Goal: Transaction & Acquisition: Purchase product/service

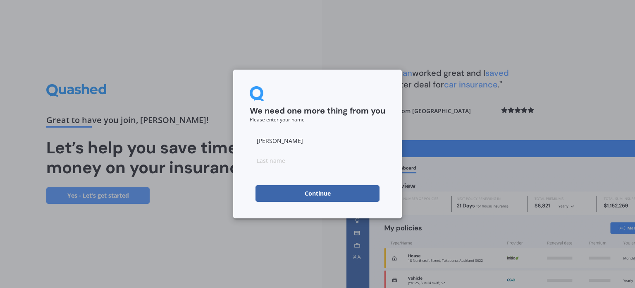
click at [270, 162] on input at bounding box center [318, 160] width 136 height 17
type input "[PERSON_NAME]"
click at [286, 192] on button "Continue" at bounding box center [318, 193] width 124 height 17
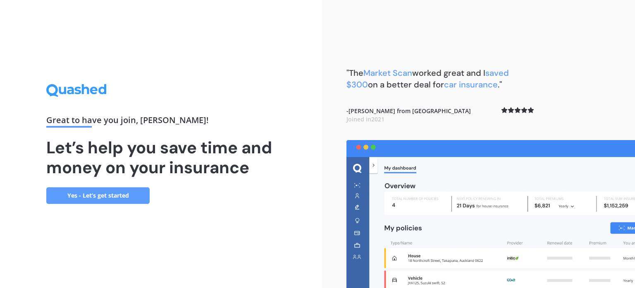
click at [101, 195] on link "Yes - Let’s get started" at bounding box center [97, 195] width 103 height 17
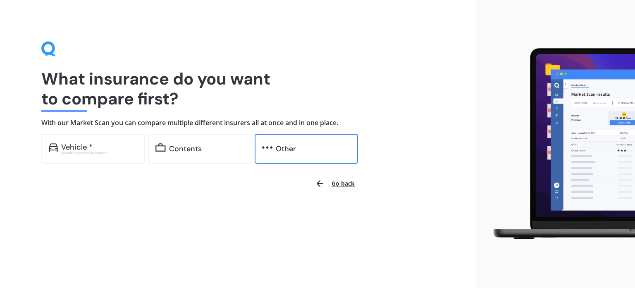
click at [286, 148] on div "Other" at bounding box center [286, 148] width 20 height 8
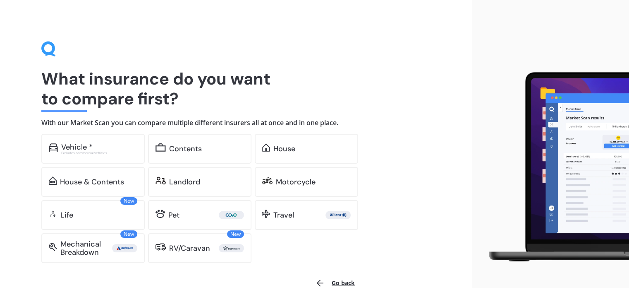
click at [400, 153] on div "Show me options online Select the cover you want to compare Vehicle * Excludes …" at bounding box center [223, 198] width 365 height 129
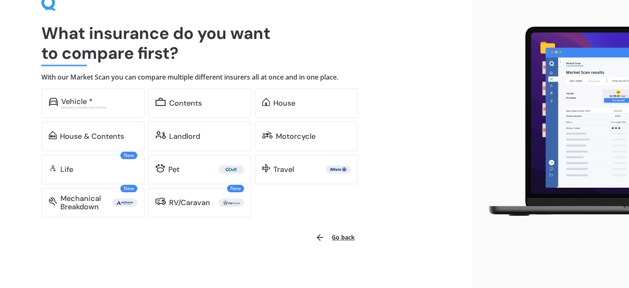
scroll to position [46, 0]
click at [343, 237] on button "Go back" at bounding box center [335, 237] width 50 height 20
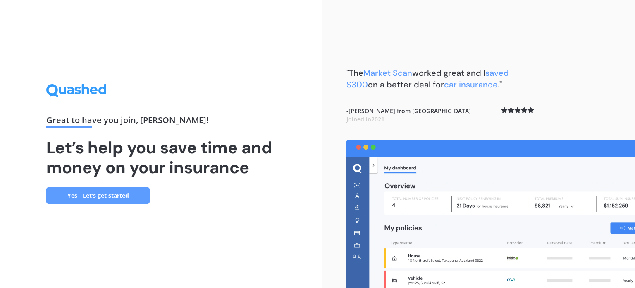
click at [94, 192] on link "Yes - Let’s get started" at bounding box center [97, 195] width 103 height 17
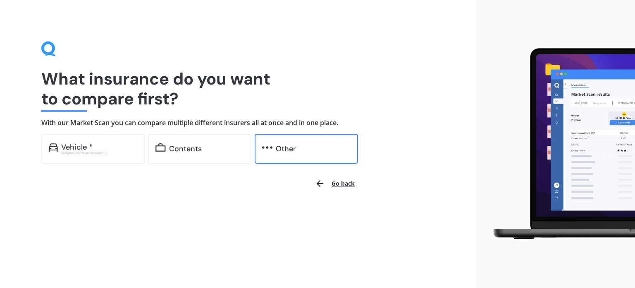
drag, startPoint x: 291, startPoint y: 150, endPoint x: 283, endPoint y: 150, distance: 7.9
click at [290, 150] on div "Other" at bounding box center [286, 148] width 20 height 8
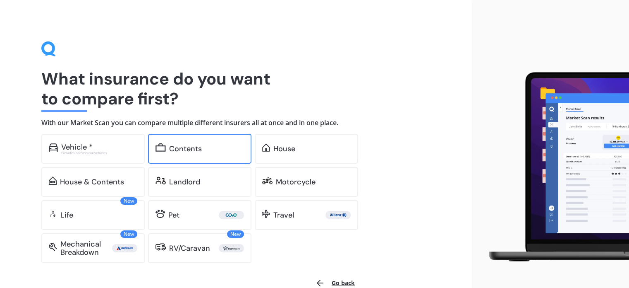
click at [212, 154] on div "Contents" at bounding box center [199, 149] width 103 height 30
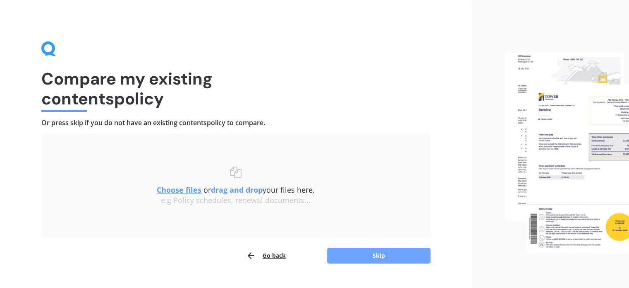
click at [377, 259] on button "Skip" at bounding box center [378, 255] width 103 height 16
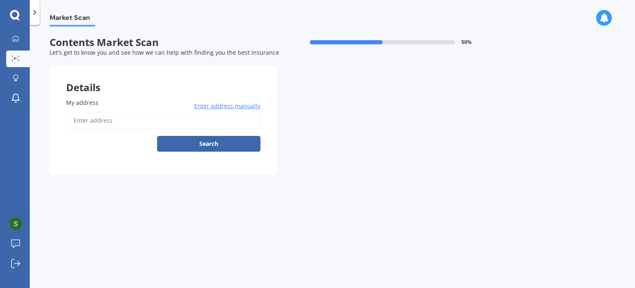
click at [103, 121] on input "My address" at bounding box center [163, 120] width 194 height 17
type input "[STREET_ADDRESS]"
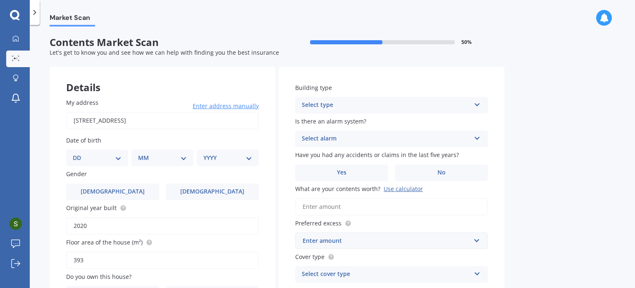
click at [103, 159] on select "DD 01 02 03 04 05 06 07 08 09 10 11 12 13 14 15 16 17 18 19 20 21 22 23 24 25 2…" at bounding box center [97, 157] width 49 height 9
select select "27"
click at [79, 153] on select "DD 01 02 03 04 05 06 07 08 09 10 11 12 13 14 15 16 17 18 19 20 21 22 23 24 25 2…" at bounding box center [97, 157] width 49 height 9
click at [153, 159] on select "MM 01 02 03 04 05 06 07 08 09 10 11 12" at bounding box center [164, 157] width 46 height 9
select select "11"
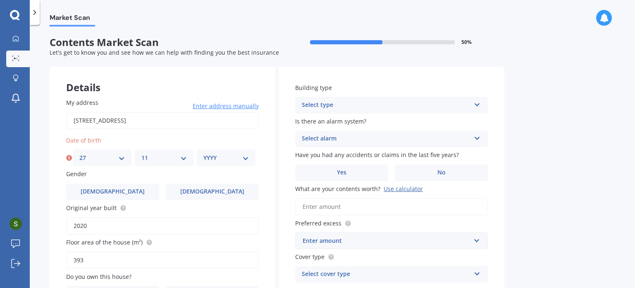
click at [141, 153] on select "MM 01 02 03 04 05 06 07 08 09 10 11 12" at bounding box center [164, 157] width 46 height 9
click at [212, 160] on select "YYYY 2009 2008 2007 2006 2005 2004 2003 2002 2001 2000 1999 1998 1997 1996 1995…" at bounding box center [227, 157] width 46 height 9
select select "1986"
click at [204, 153] on select "YYYY 2009 2008 2007 2006 2005 2004 2003 2002 2001 2000 1999 1998 1997 1996 1995…" at bounding box center [227, 157] width 46 height 9
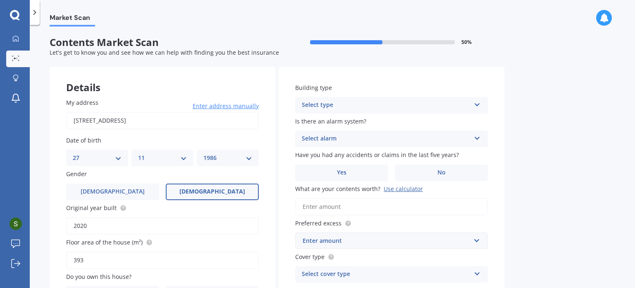
click at [234, 187] on label "[DEMOGRAPHIC_DATA]" at bounding box center [212, 191] width 93 height 17
click at [0, 0] on input "[DEMOGRAPHIC_DATA]" at bounding box center [0, 0] width 0 height 0
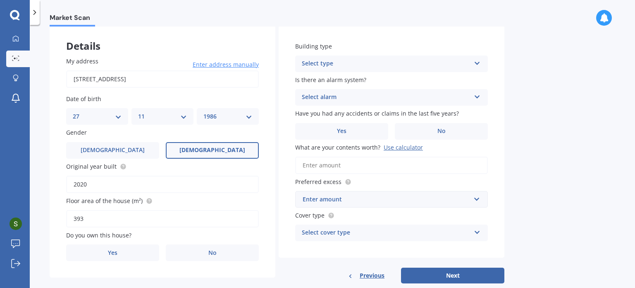
click at [93, 182] on input "2020" at bounding box center [162, 183] width 193 height 17
drag, startPoint x: 104, startPoint y: 186, endPoint x: 49, endPoint y: 189, distance: 54.7
click at [49, 189] on div "Market Scan Contents Market Scan 50 % Let's get to know you and see how we can …" at bounding box center [333, 157] width 606 height 263
type input "2014"
click at [100, 221] on input "393" at bounding box center [162, 218] width 193 height 17
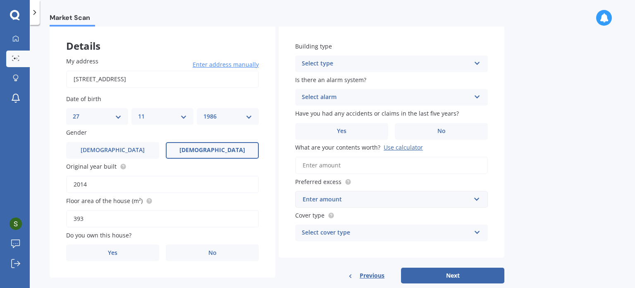
drag, startPoint x: 93, startPoint y: 217, endPoint x: 59, endPoint y: 223, distance: 34.9
click at [59, 223] on div "My address [STREET_ADDRESS] Enter address manually Search Date of birth DD 01 0…" at bounding box center [163, 158] width 226 height 237
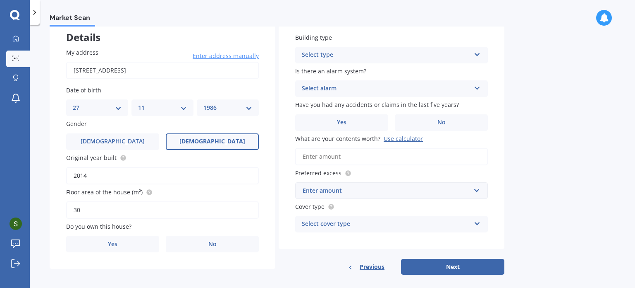
scroll to position [58, 0]
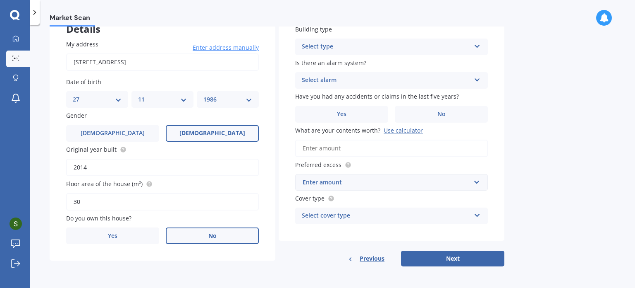
type input "30"
click at [217, 231] on label "No" at bounding box center [212, 235] width 93 height 17
click at [0, 0] on input "No" at bounding box center [0, 0] width 0 height 0
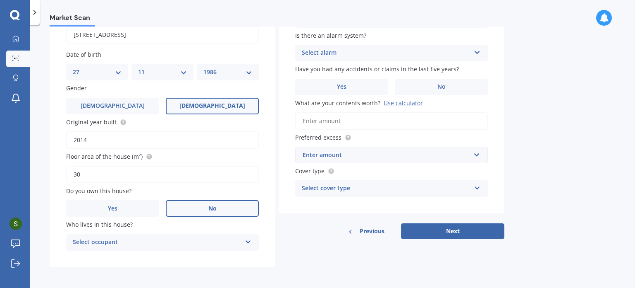
click at [242, 241] on div "Select occupant Tenant" at bounding box center [162, 242] width 193 height 17
click at [92, 259] on span "Tenant" at bounding box center [83, 258] width 20 height 8
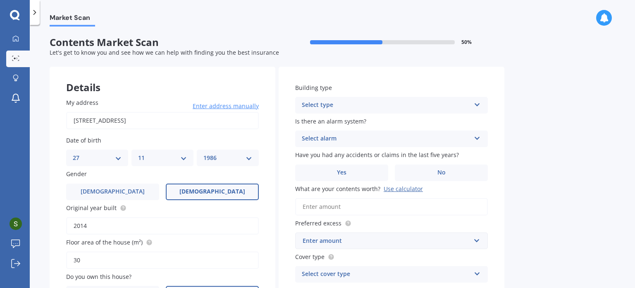
scroll to position [0, 0]
click at [354, 103] on div "Select type" at bounding box center [386, 105] width 169 height 10
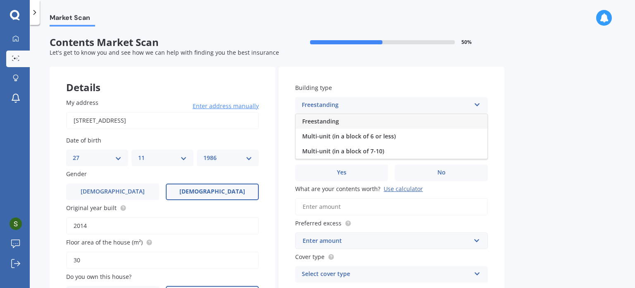
click at [354, 103] on div "Freestanding" at bounding box center [386, 105] width 169 height 10
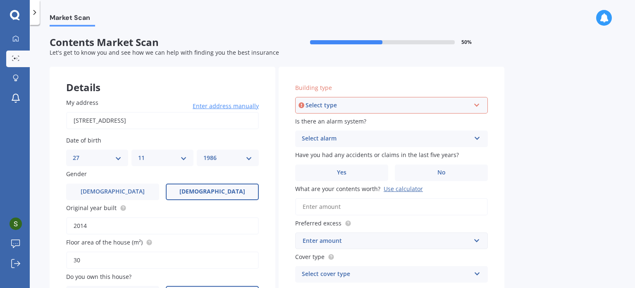
click at [360, 102] on div "Select type" at bounding box center [388, 105] width 165 height 9
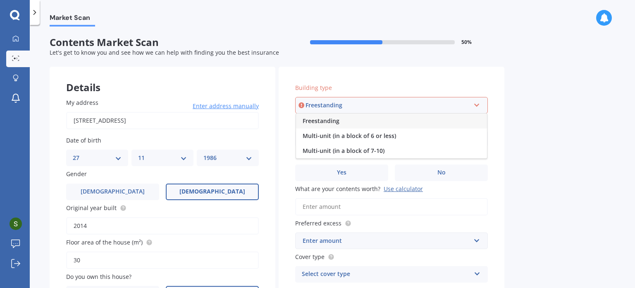
click at [341, 120] on div "Freestanding" at bounding box center [391, 120] width 191 height 15
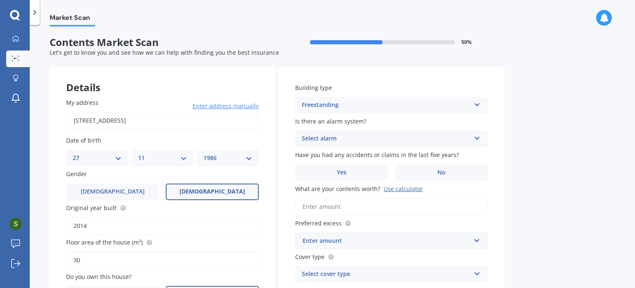
click at [333, 139] on div "Select alarm" at bounding box center [386, 139] width 169 height 10
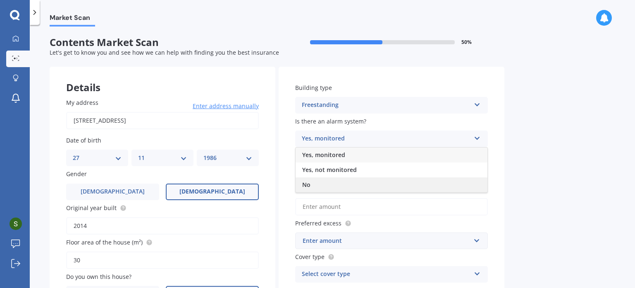
drag, startPoint x: 314, startPoint y: 182, endPoint x: 346, endPoint y: 164, distance: 36.3
click at [314, 182] on div "No" at bounding box center [392, 184] width 192 height 15
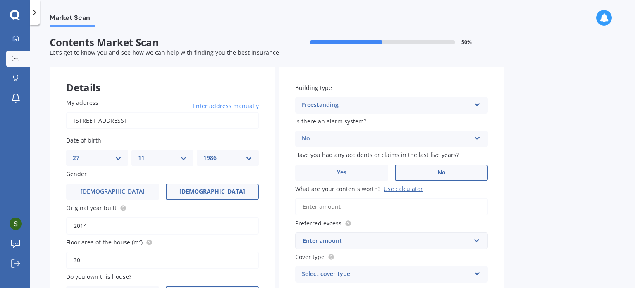
click at [422, 169] on label "No" at bounding box center [441, 172] width 93 height 17
click at [0, 0] on input "No" at bounding box center [0, 0] width 0 height 0
drag, startPoint x: 315, startPoint y: 205, endPoint x: 335, endPoint y: 215, distance: 21.8
click at [314, 205] on input "What are your contents worth? Use calculator" at bounding box center [391, 206] width 193 height 17
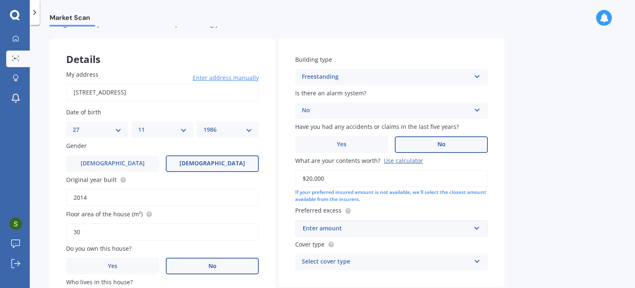
scroll to position [41, 0]
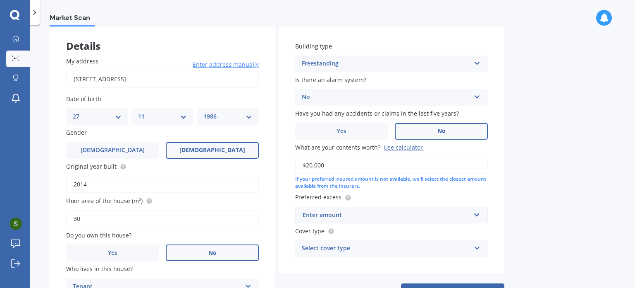
type input "$20,000"
click at [352, 221] on input "text" at bounding box center [388, 215] width 185 height 16
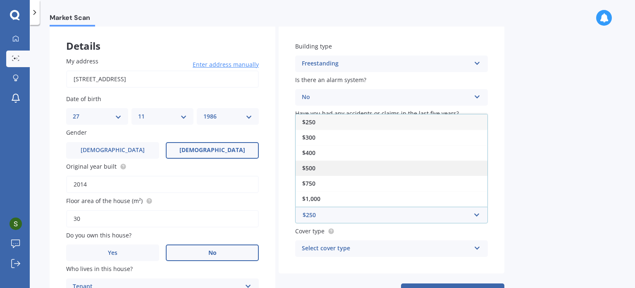
click at [312, 167] on span "$500" at bounding box center [308, 168] width 13 height 8
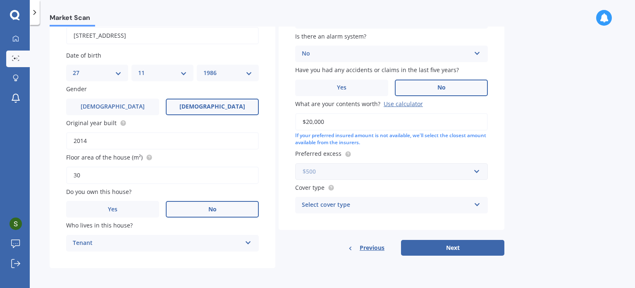
scroll to position [86, 0]
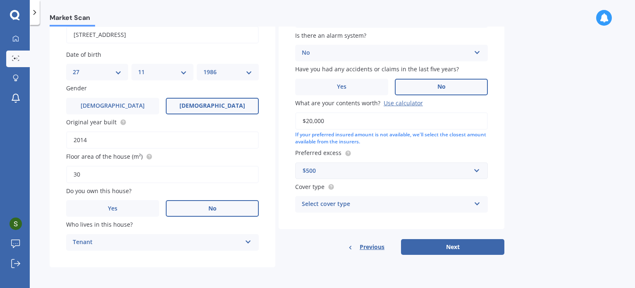
click at [316, 203] on div "Select cover type" at bounding box center [386, 204] width 169 height 10
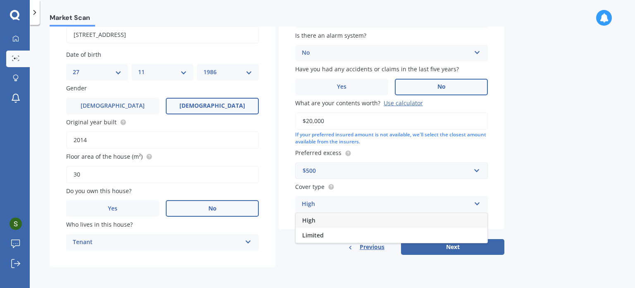
click at [313, 221] on span "High" at bounding box center [308, 220] width 13 height 8
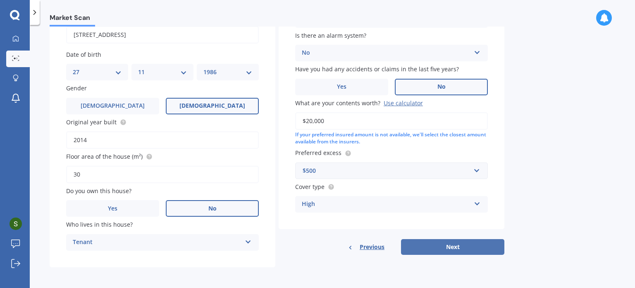
click at [470, 241] on button "Next" at bounding box center [452, 247] width 103 height 16
select select "27"
select select "11"
select select "1986"
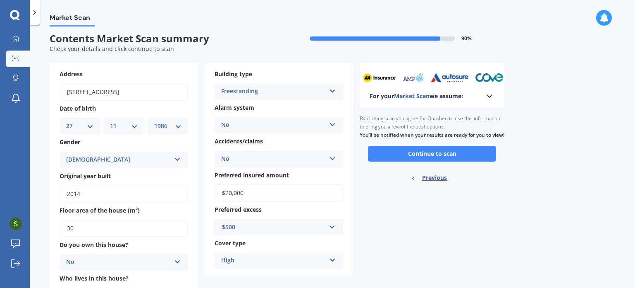
scroll to position [0, 0]
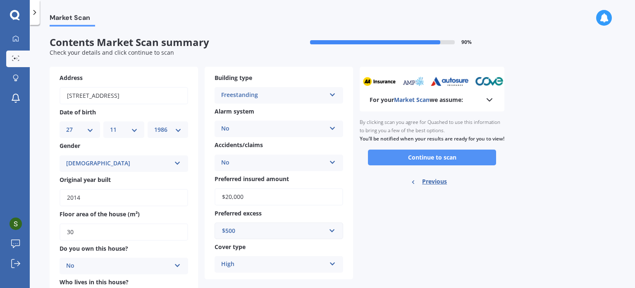
click at [445, 164] on button "Continue to scan" at bounding box center [432, 157] width 128 height 16
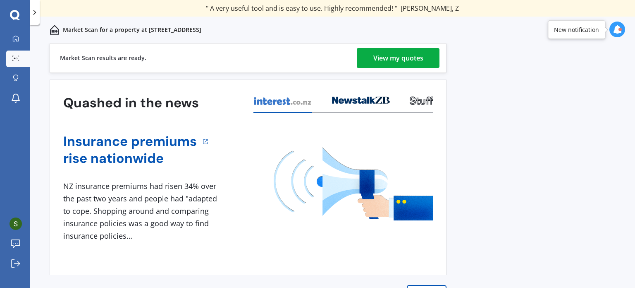
click at [382, 56] on div "View my quotes" at bounding box center [399, 58] width 50 height 20
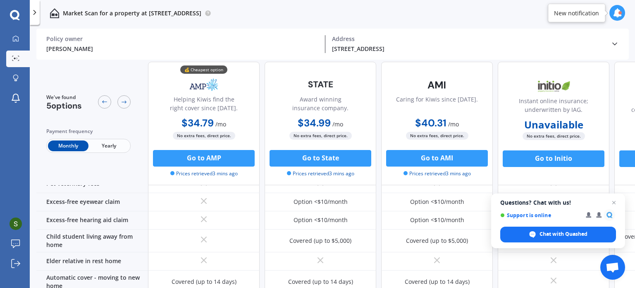
scroll to position [621, 0]
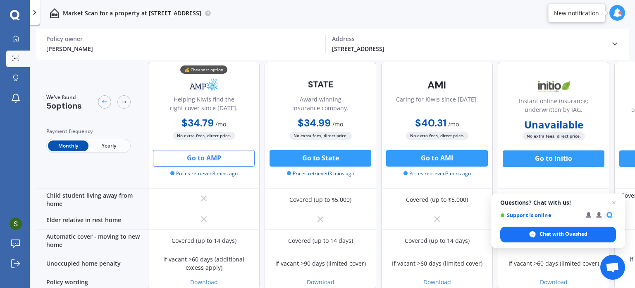
click at [193, 157] on button "Go to AMP" at bounding box center [204, 158] width 102 height 17
